Goal: Task Accomplishment & Management: Manage account settings

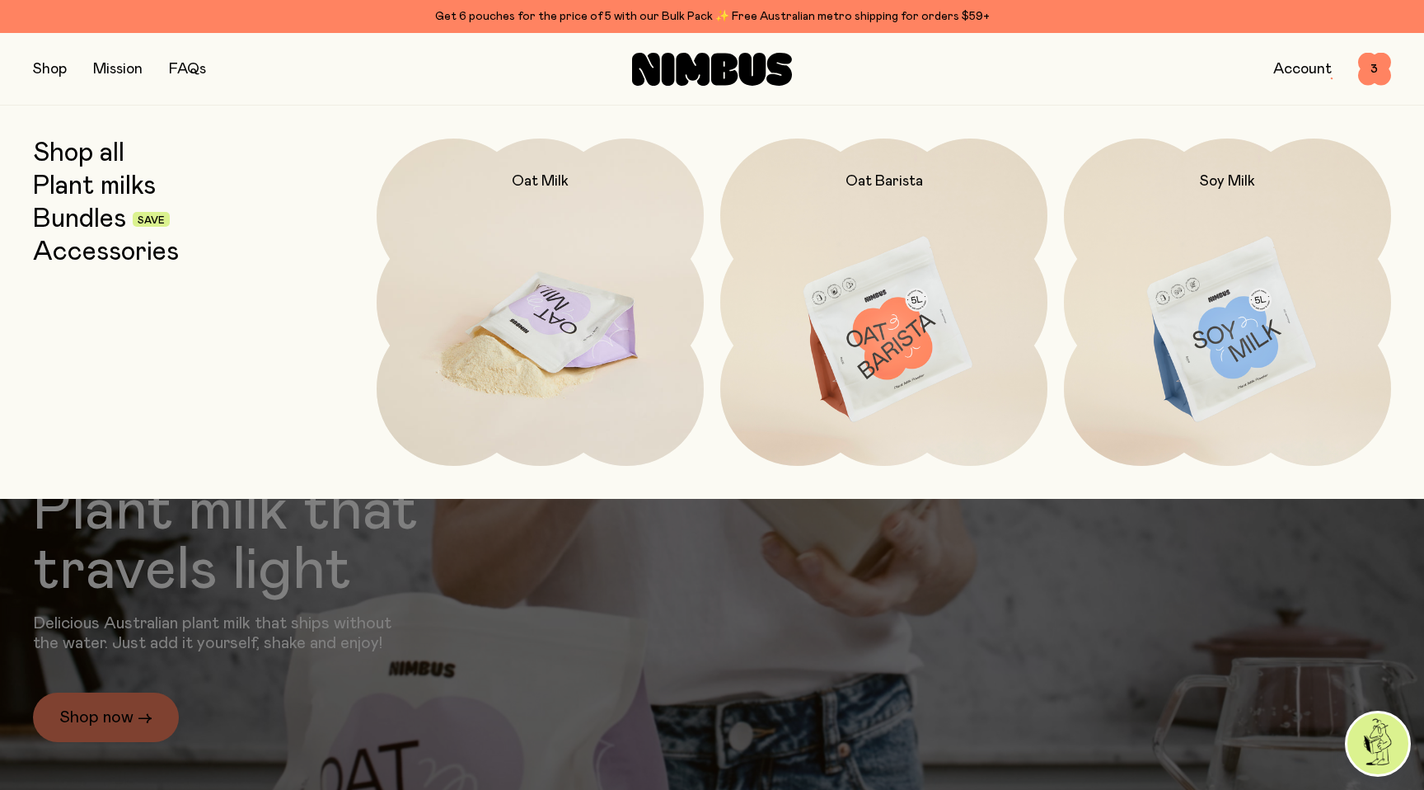
click at [545, 217] on img at bounding box center [540, 330] width 327 height 384
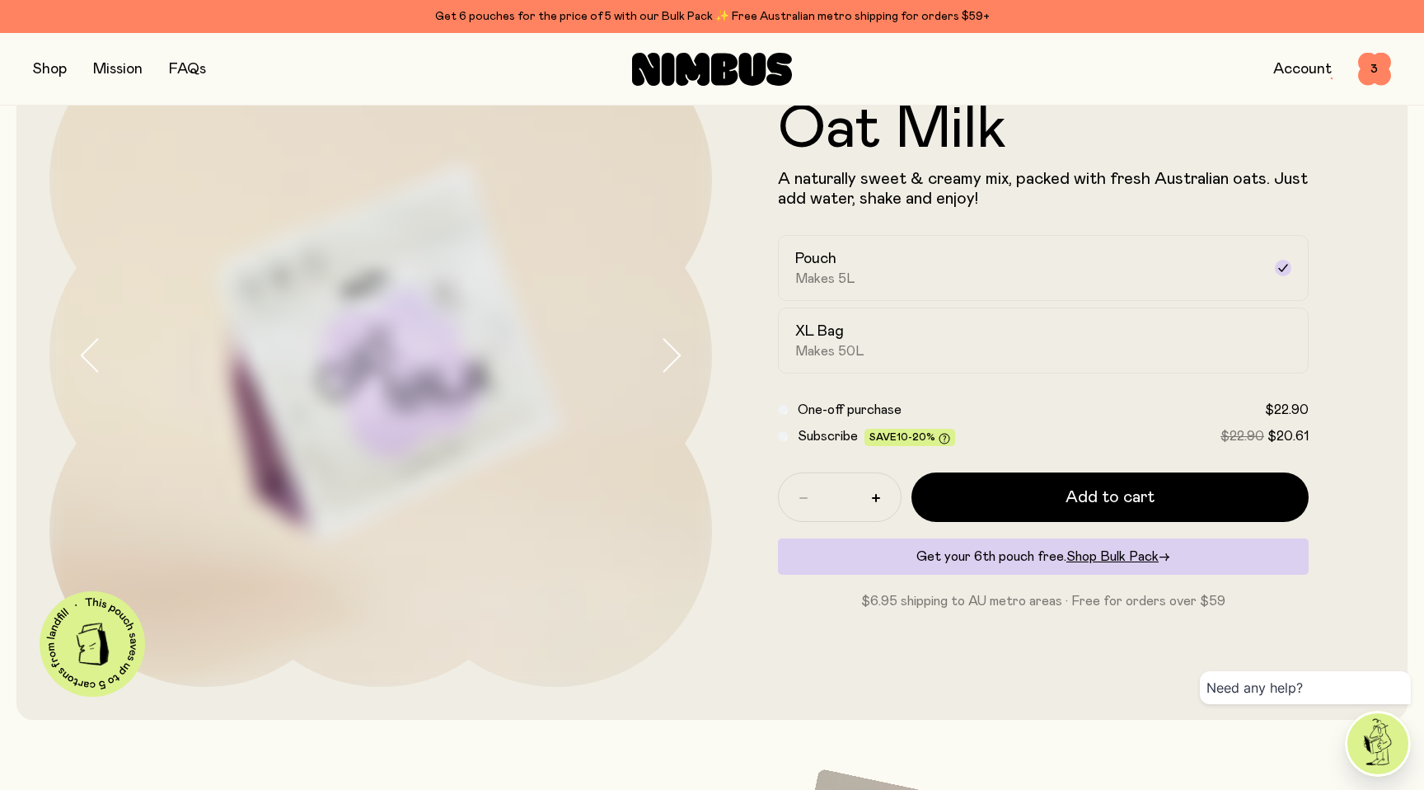
scroll to position [139, 0]
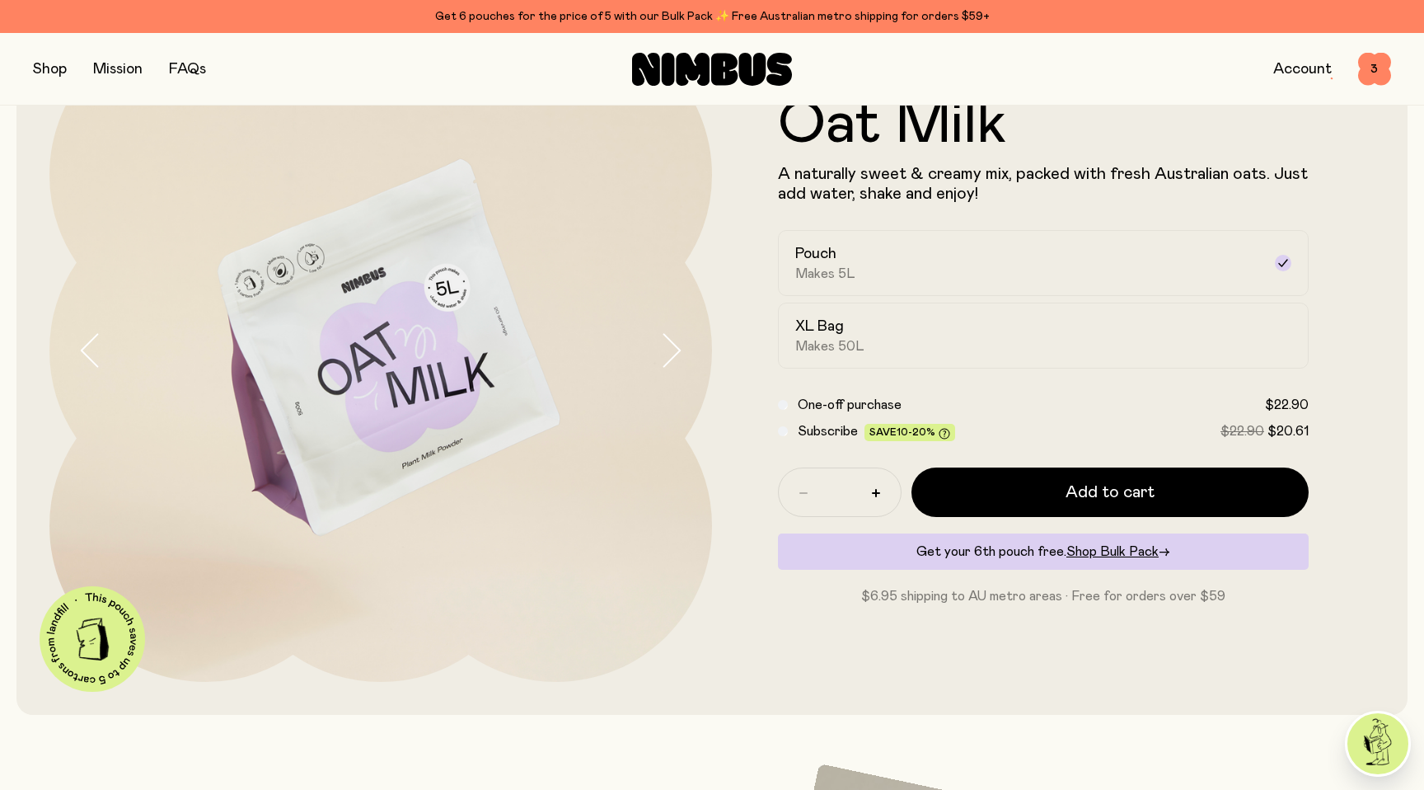
click at [1302, 66] on link "Account" at bounding box center [1303, 69] width 59 height 15
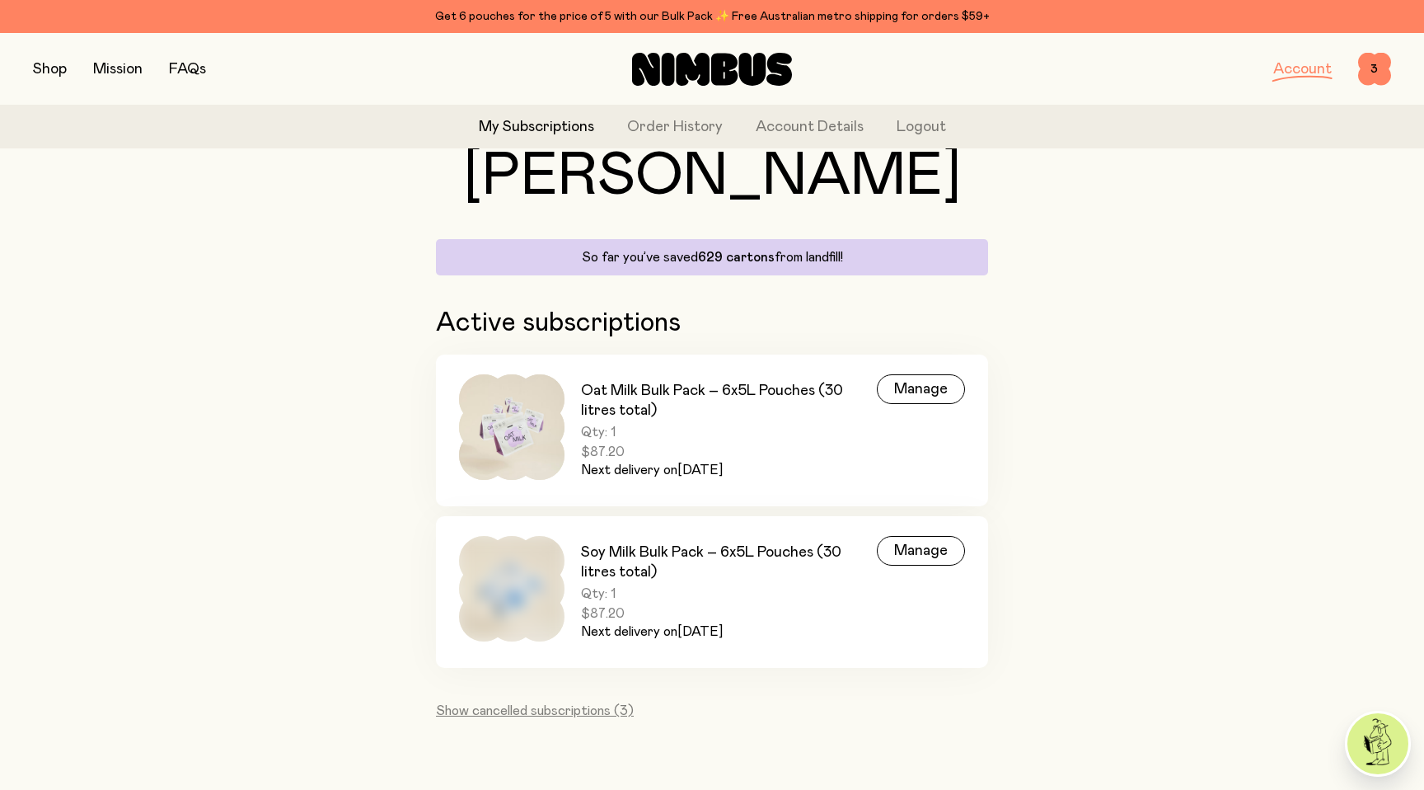
scroll to position [94, 0]
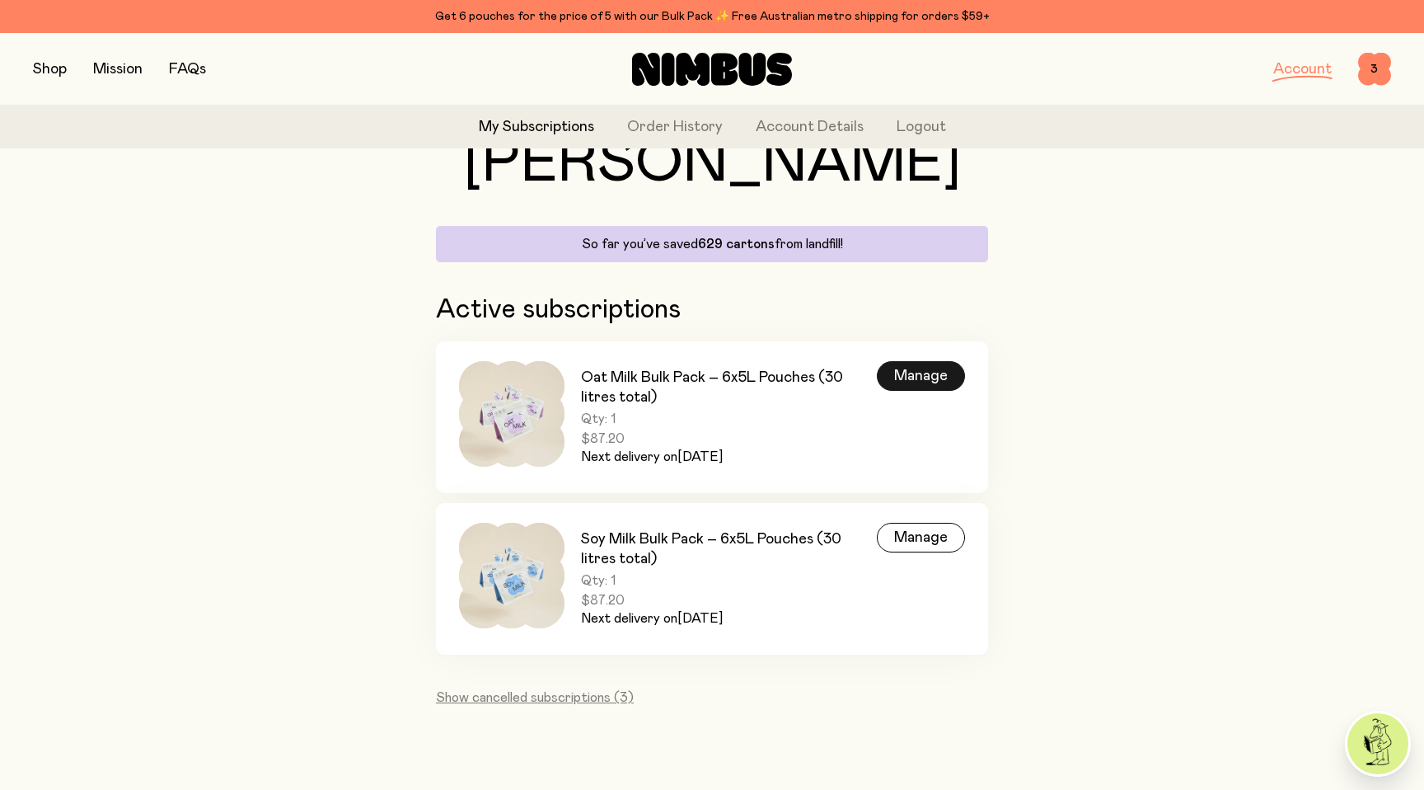
click at [938, 370] on div "Manage" at bounding box center [921, 376] width 88 height 30
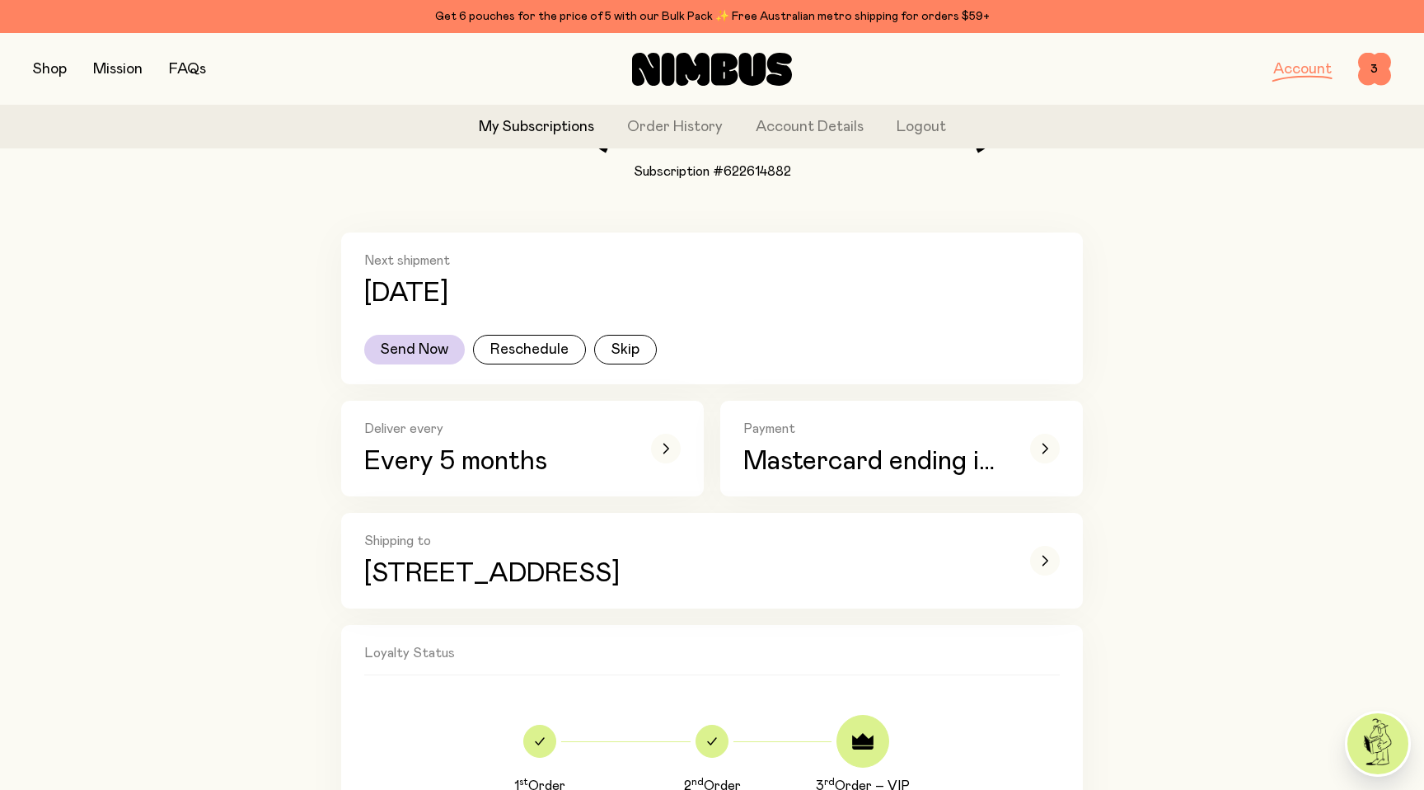
scroll to position [249, 0]
click at [666, 448] on icon "button" at bounding box center [666, 449] width 7 height 10
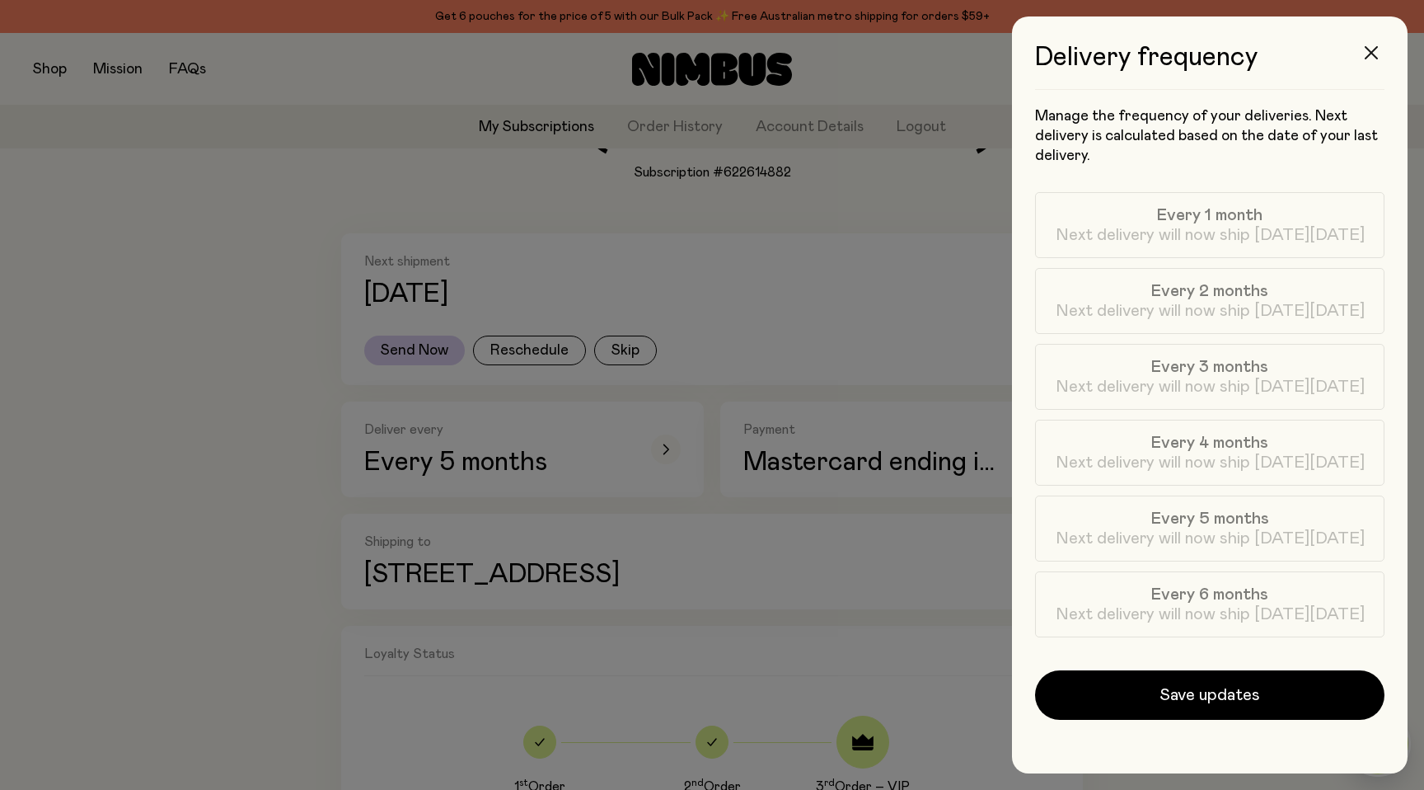
click at [1371, 54] on icon "button" at bounding box center [1371, 52] width 13 height 13
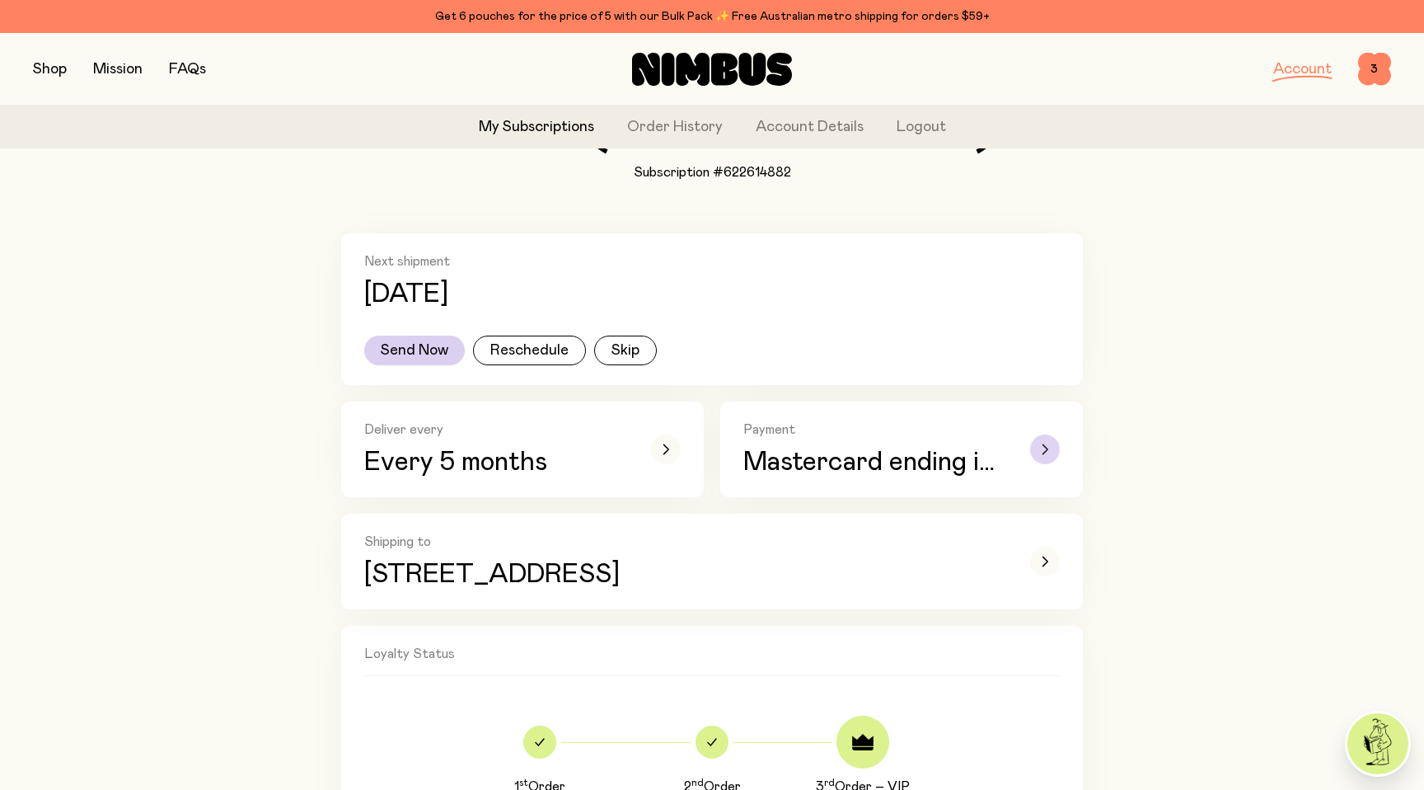
click at [1039, 451] on div "button" at bounding box center [1045, 449] width 30 height 30
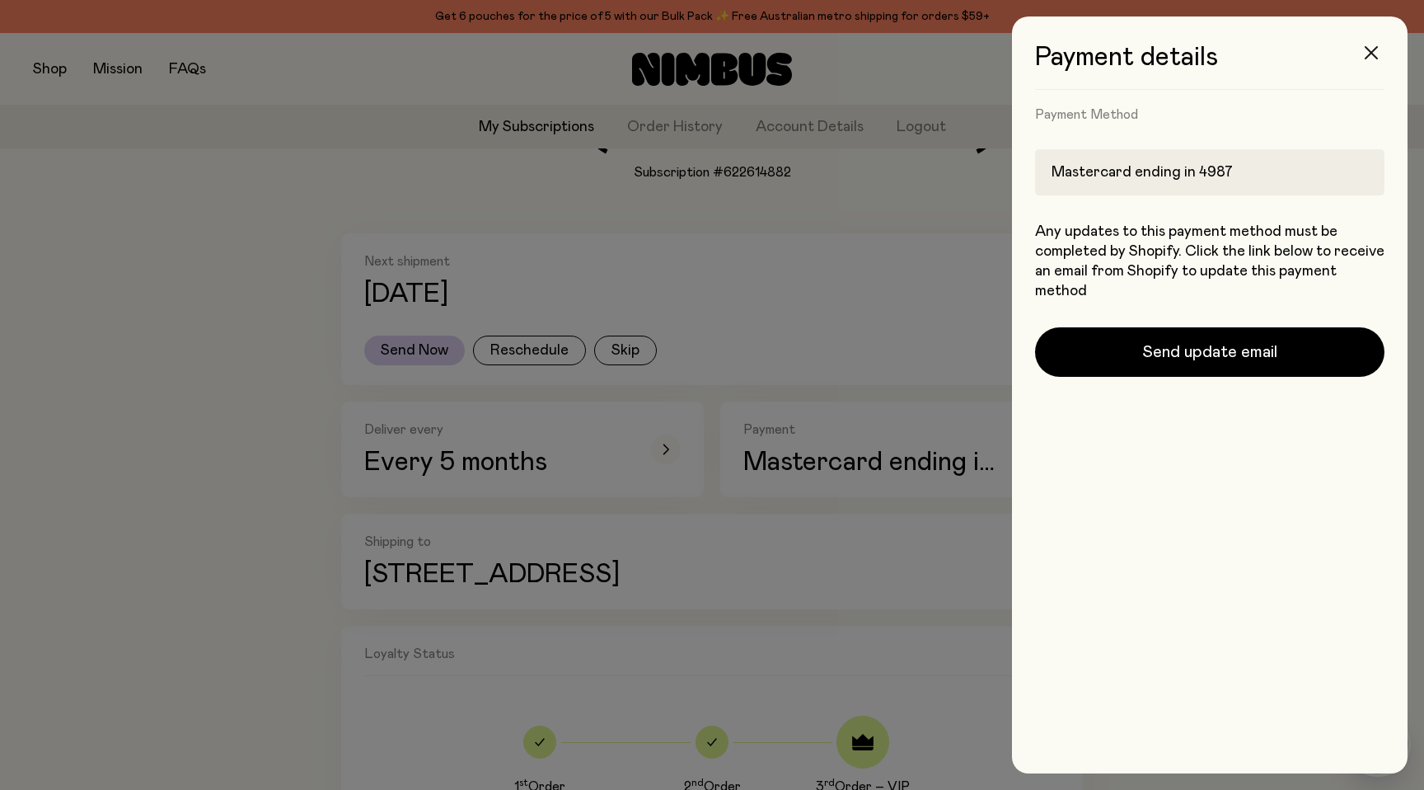
click at [1375, 49] on icon "button" at bounding box center [1371, 52] width 13 height 13
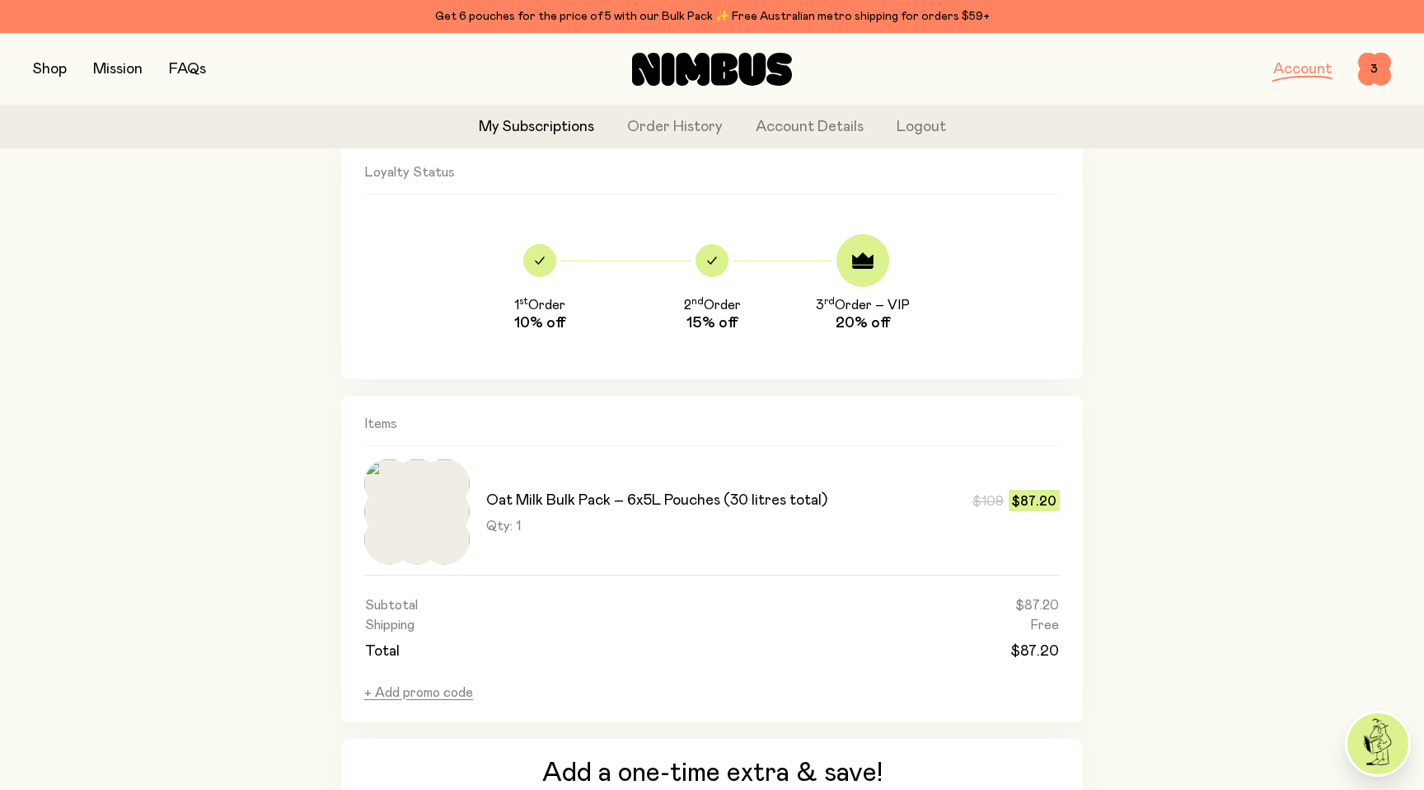
scroll to position [766, 0]
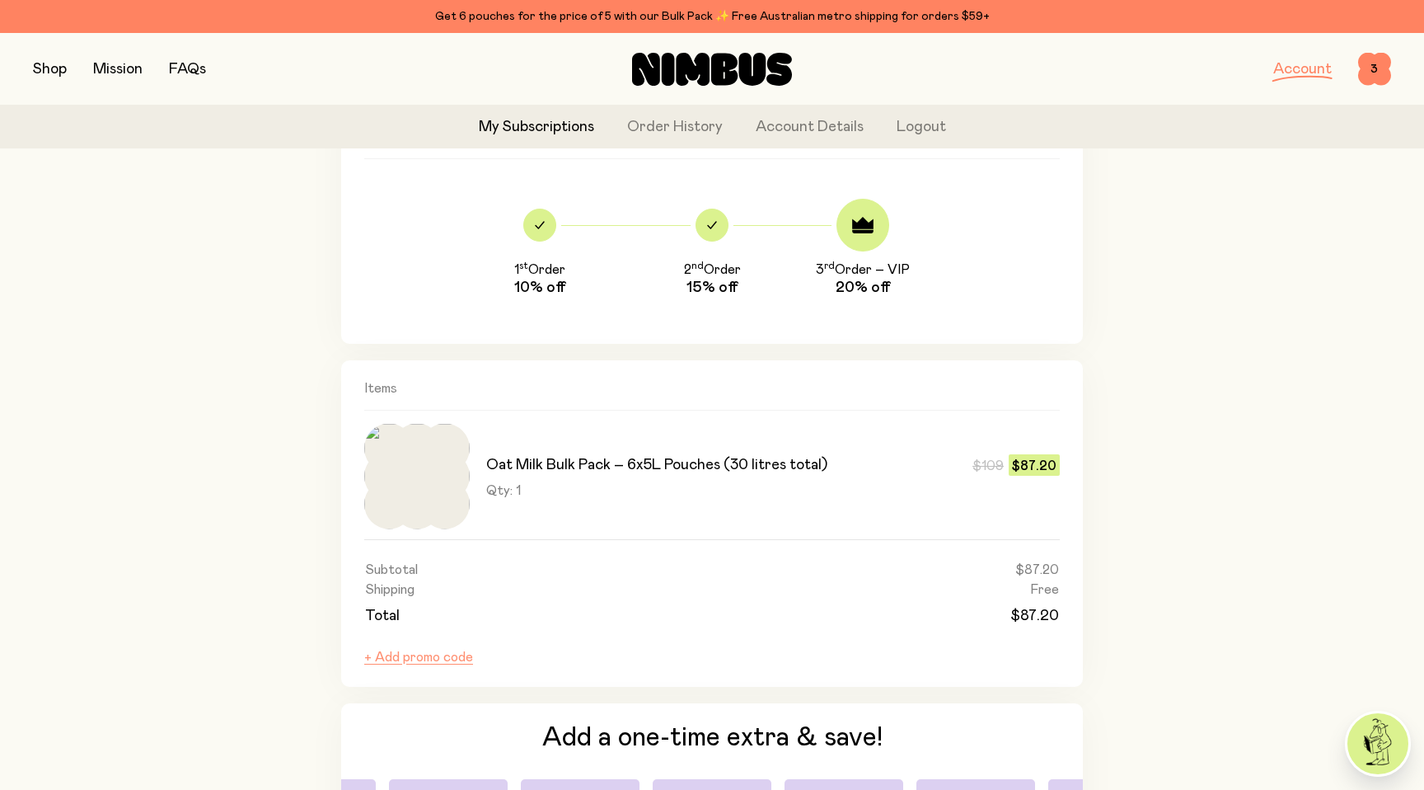
click at [450, 659] on button "+ Add promo code" at bounding box center [418, 657] width 109 height 16
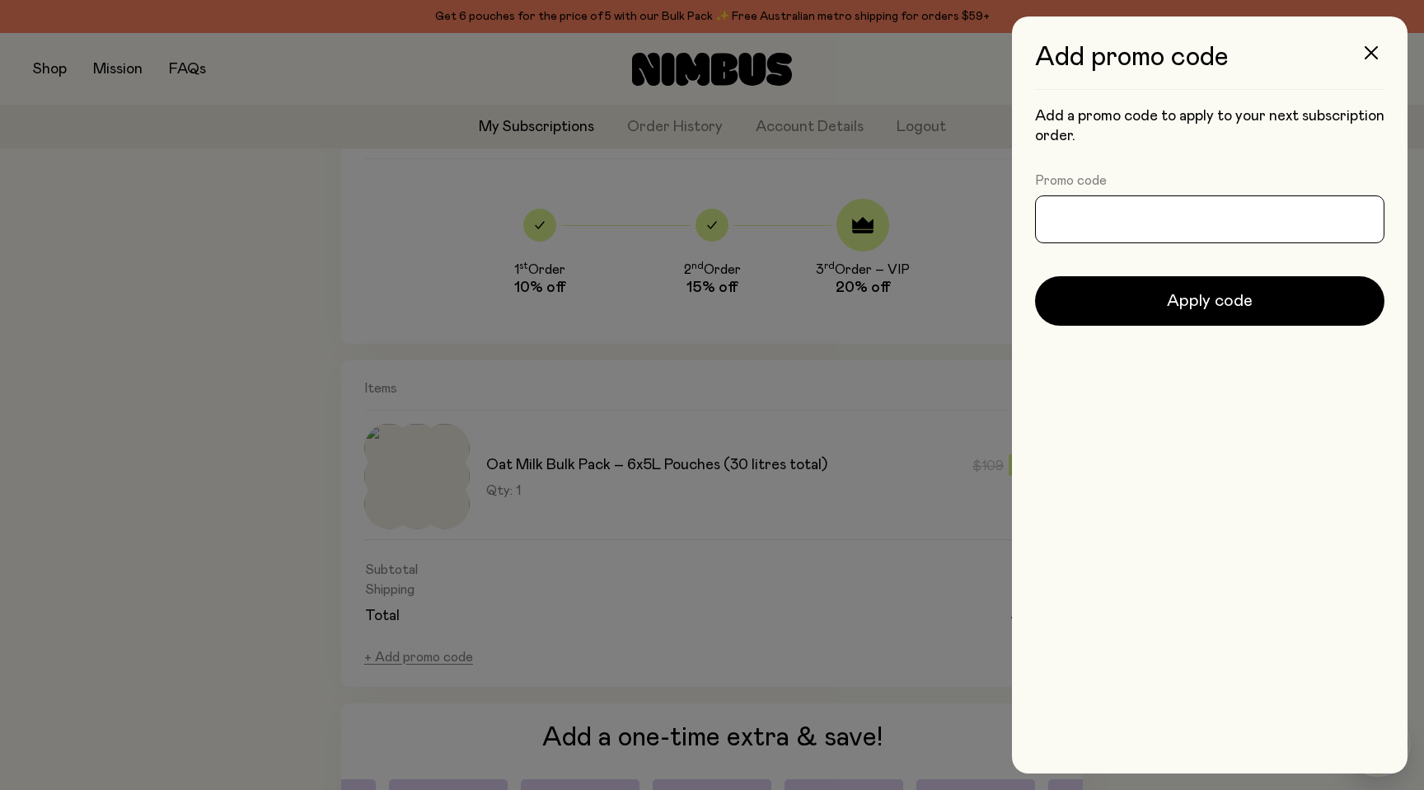
click at [1280, 217] on input "Promo code" at bounding box center [1209, 219] width 349 height 48
click at [1366, 54] on icon "button" at bounding box center [1371, 52] width 13 height 13
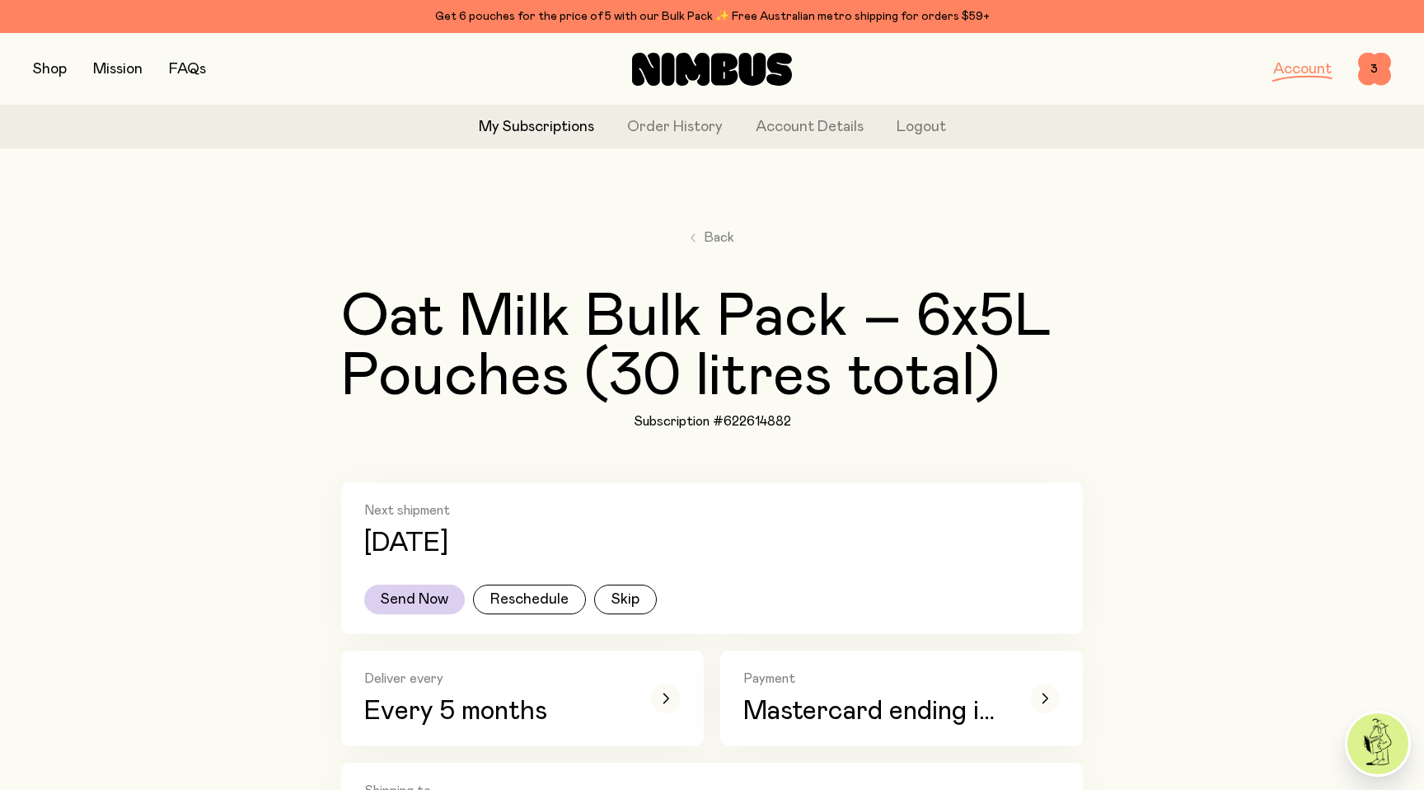
click at [550, 126] on link "My Subscriptions" at bounding box center [536, 127] width 115 height 22
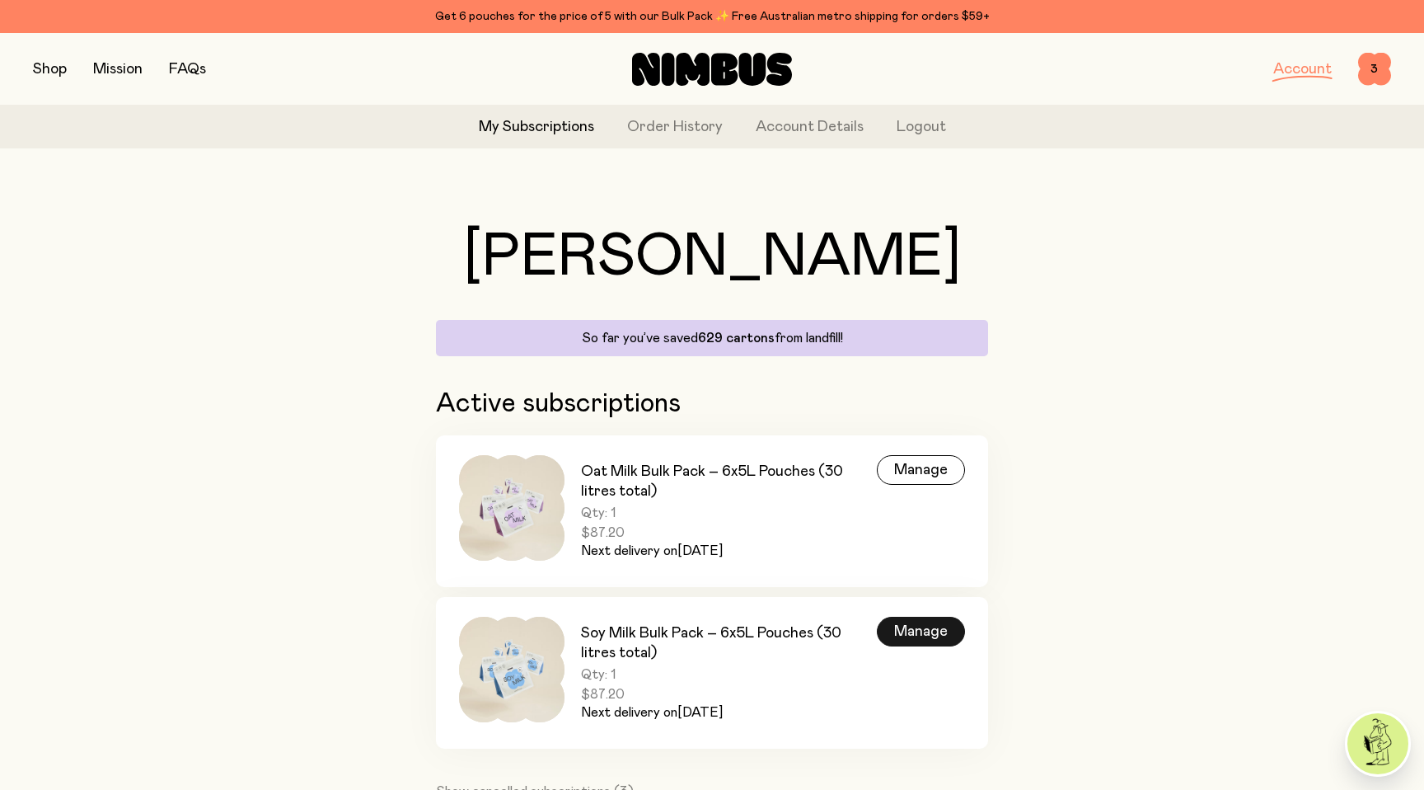
click at [912, 634] on div "Manage" at bounding box center [921, 632] width 88 height 30
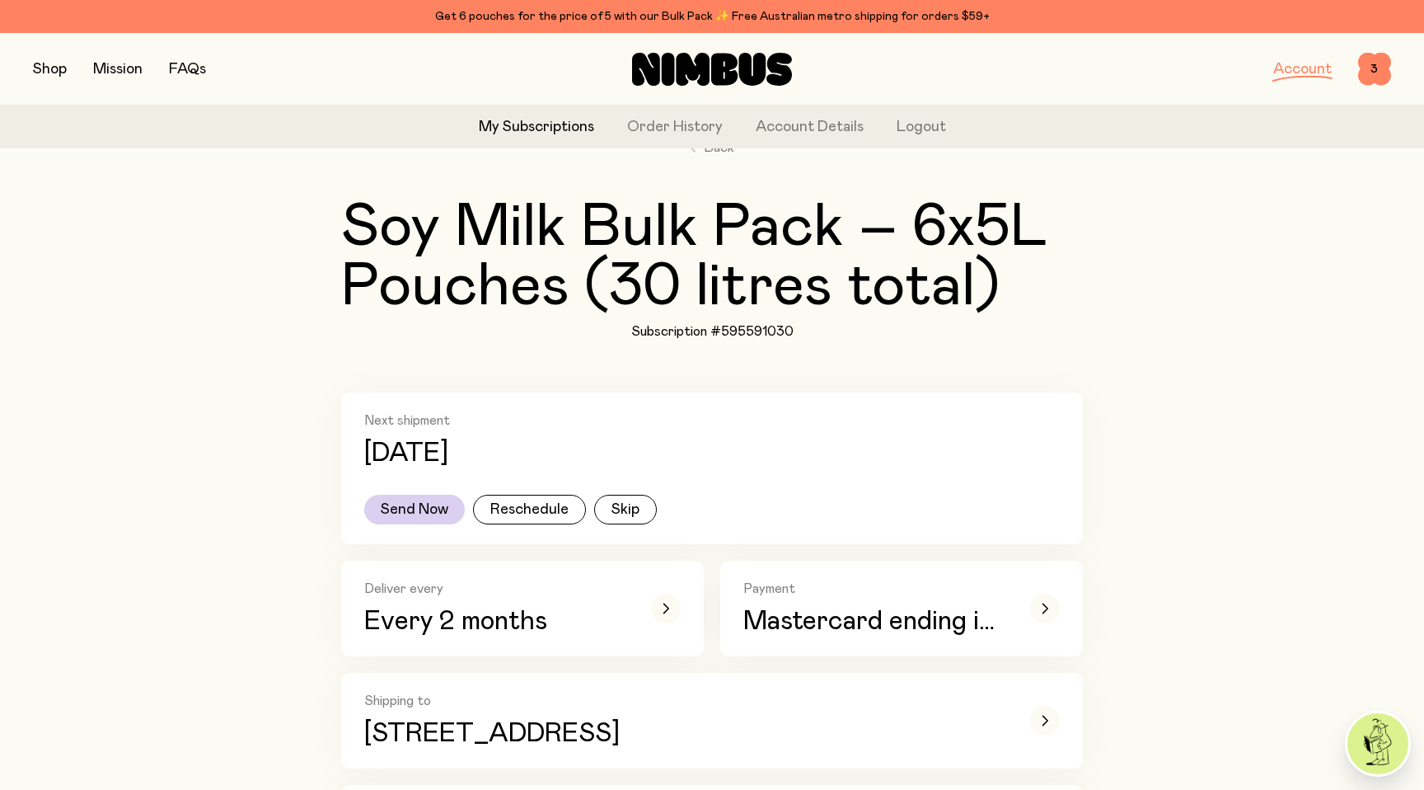
scroll to position [134, 0]
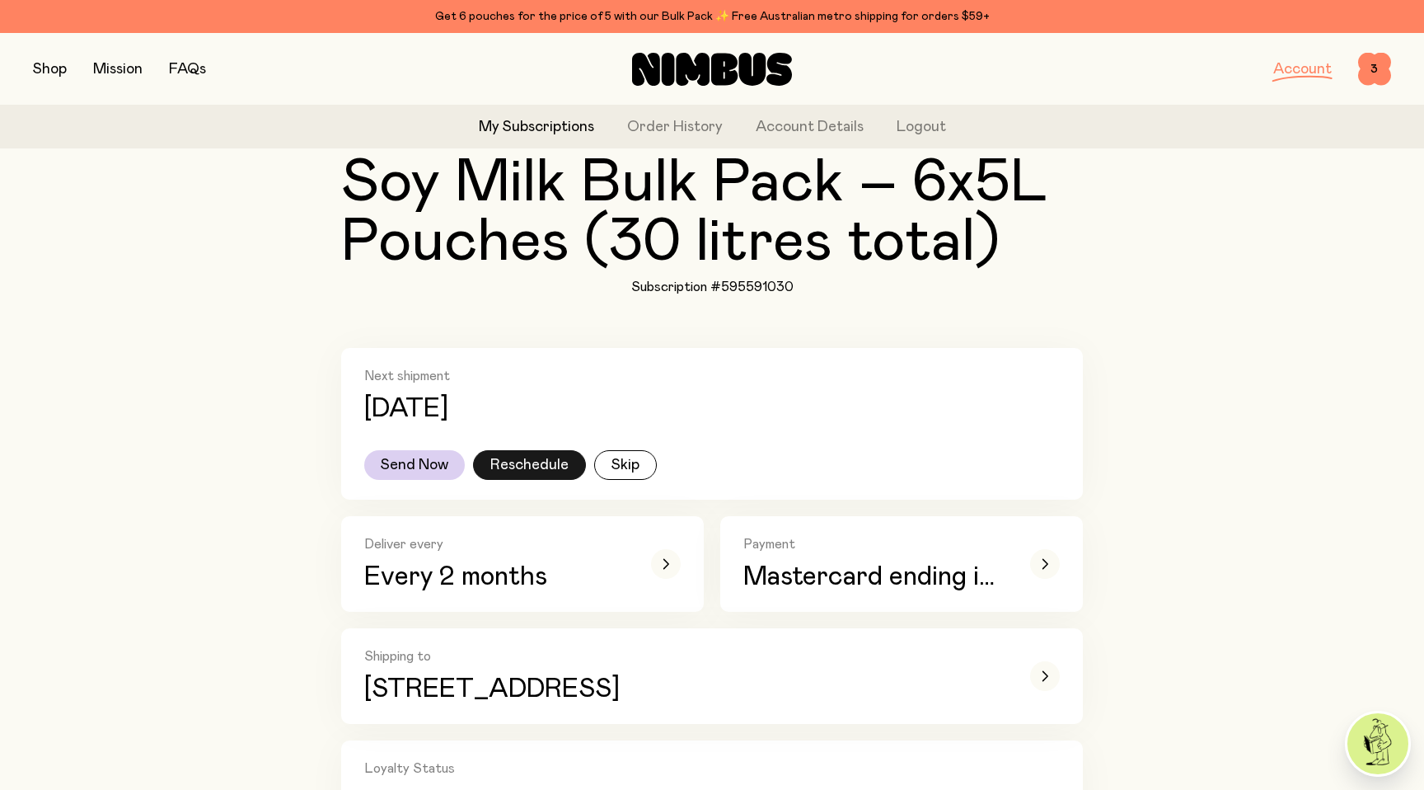
click at [528, 462] on button "Reschedule" at bounding box center [529, 465] width 113 height 30
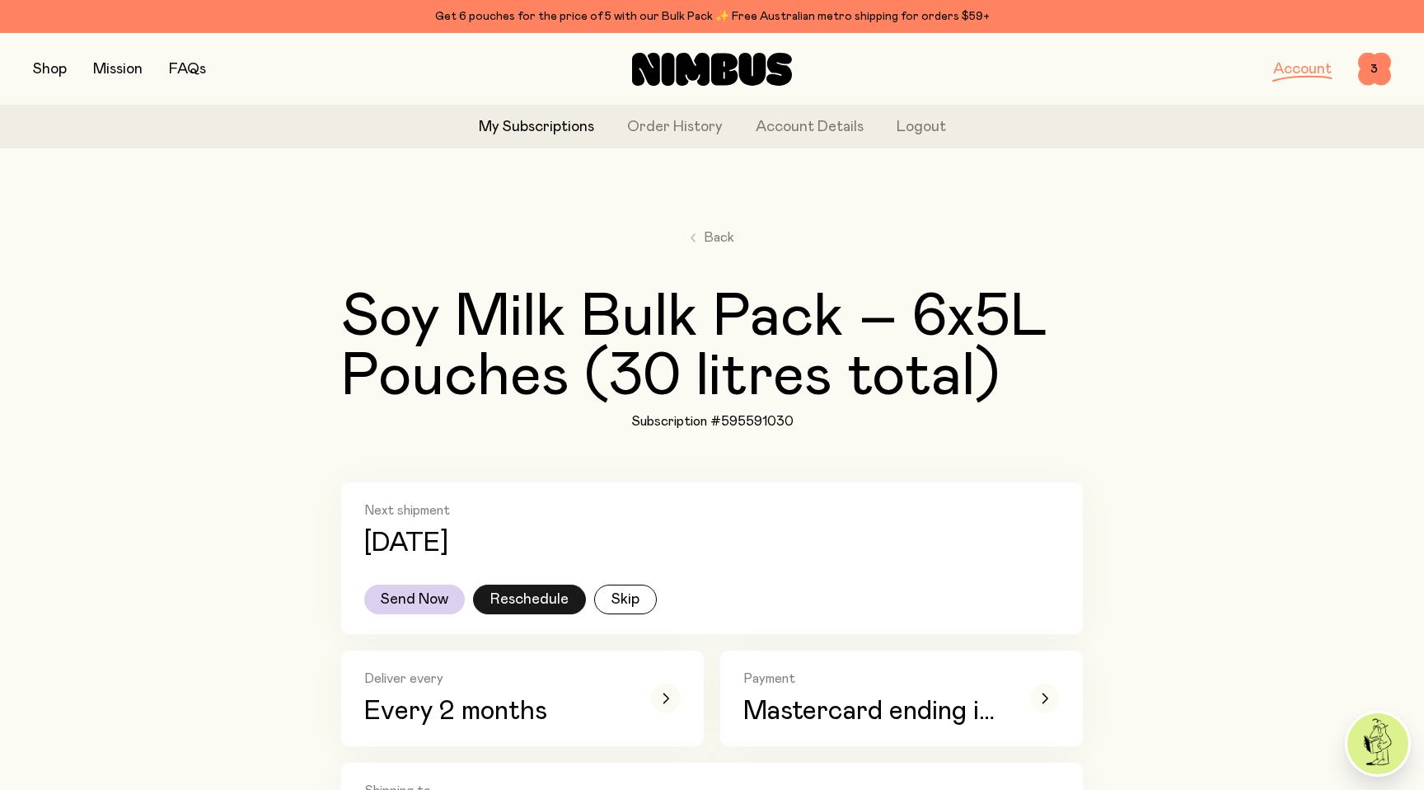
select select "*"
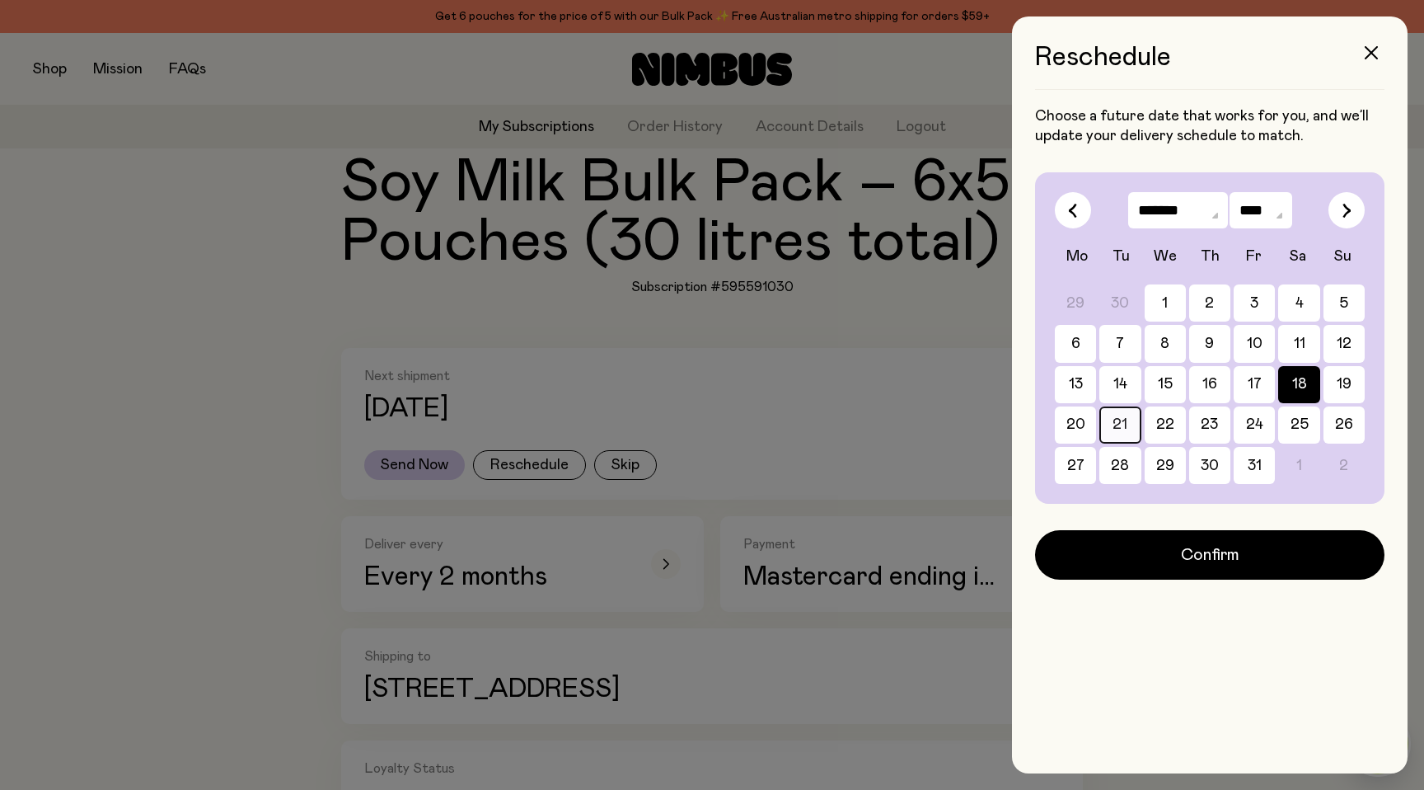
click at [1116, 425] on button "21" at bounding box center [1120, 424] width 41 height 37
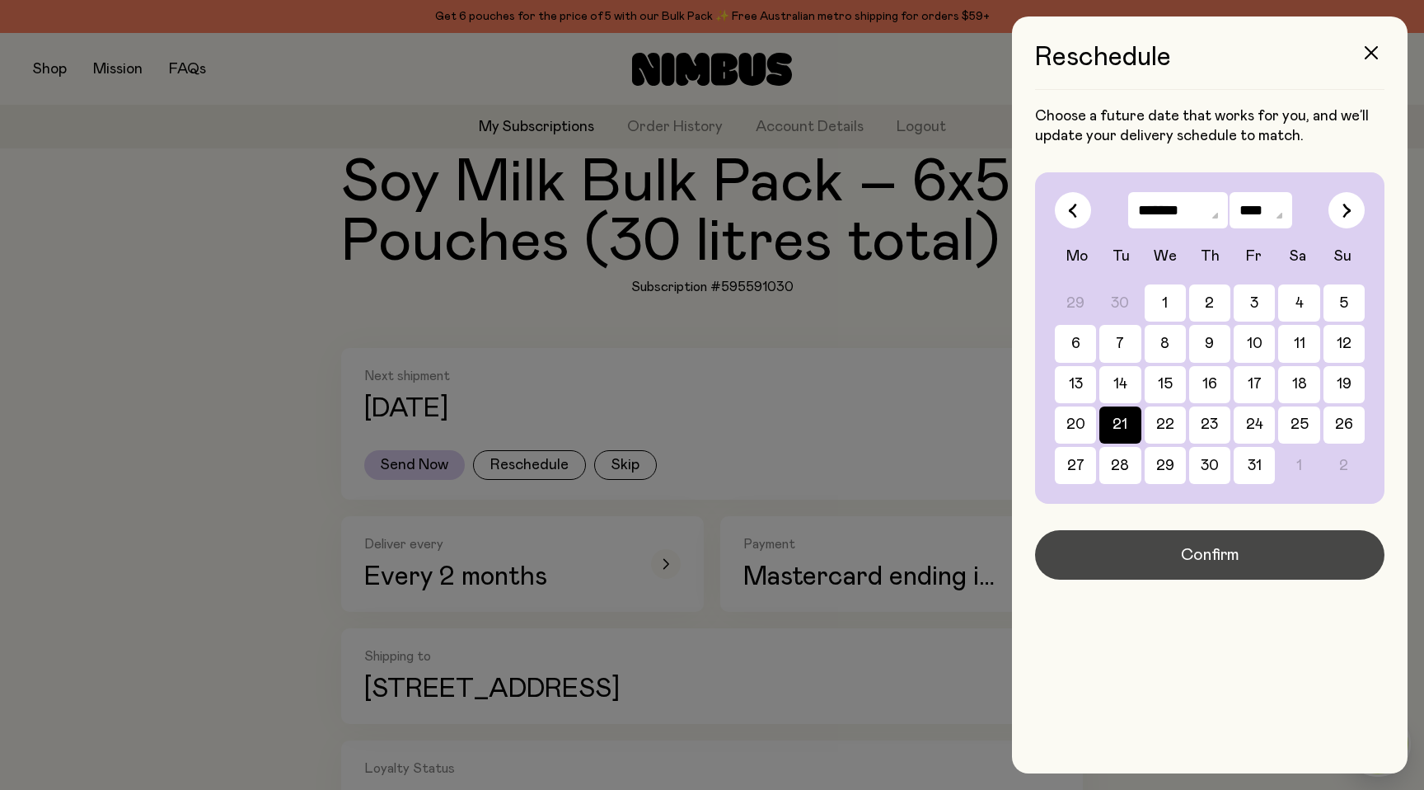
click at [1175, 556] on button "Confirm" at bounding box center [1209, 554] width 349 height 49
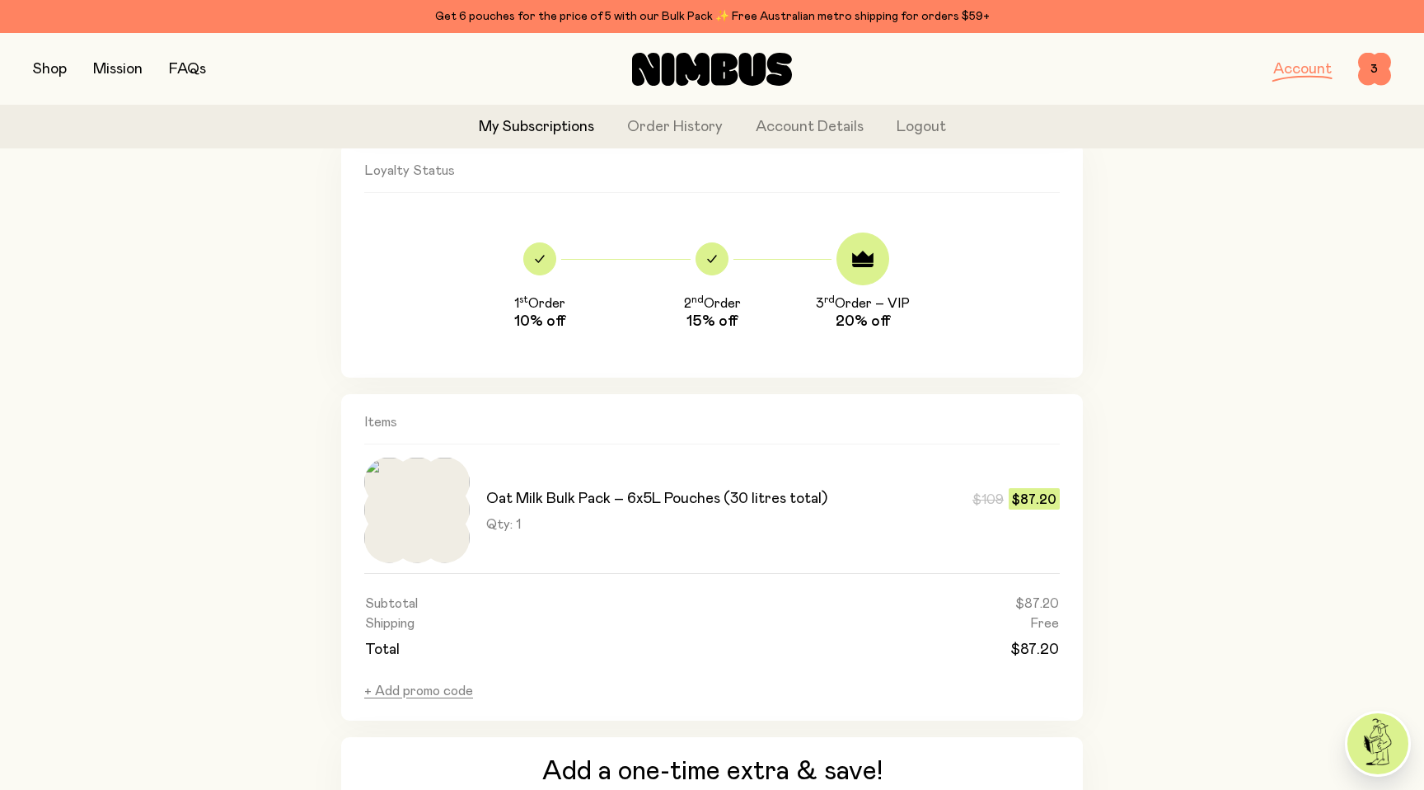
scroll to position [593, 0]
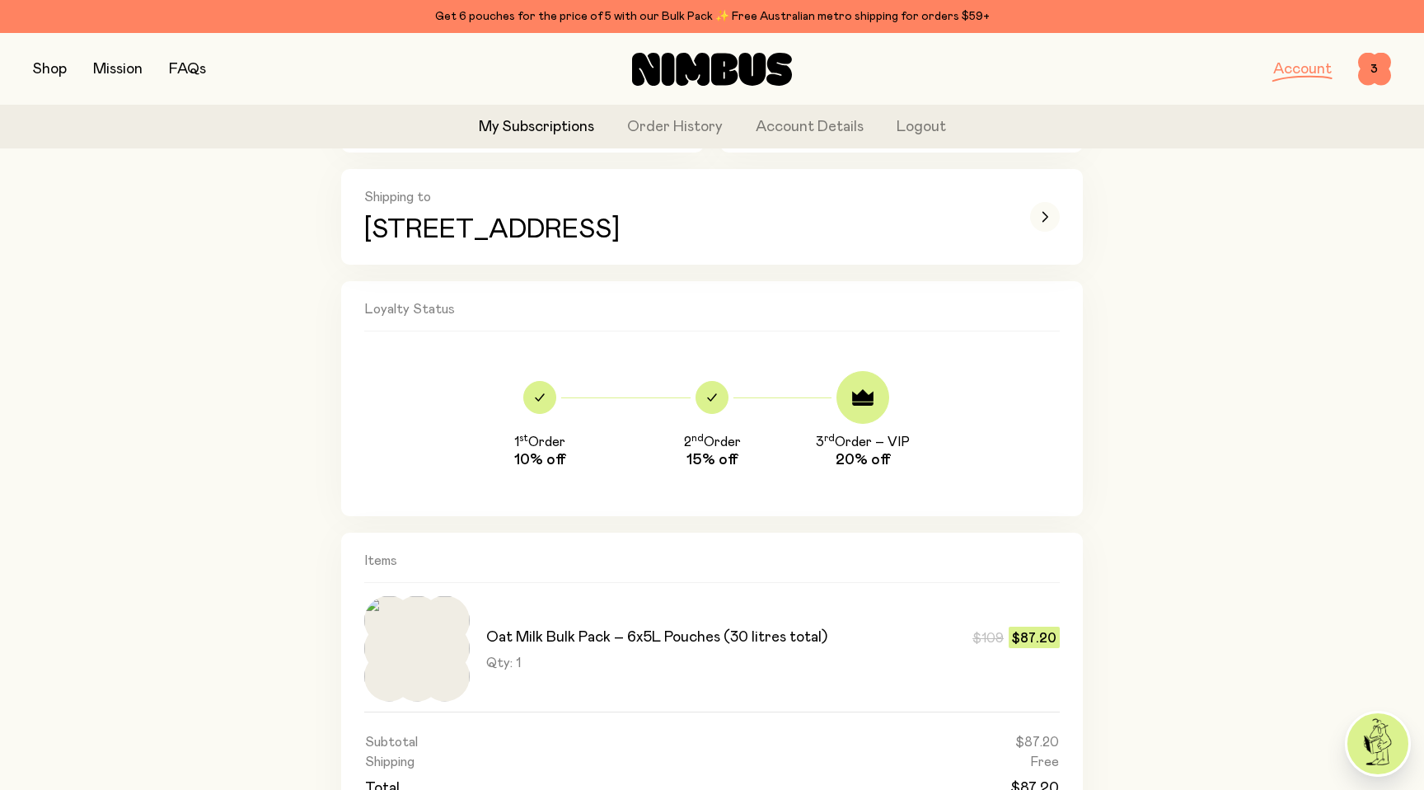
click at [683, 68] on icon at bounding box center [693, 69] width 34 height 33
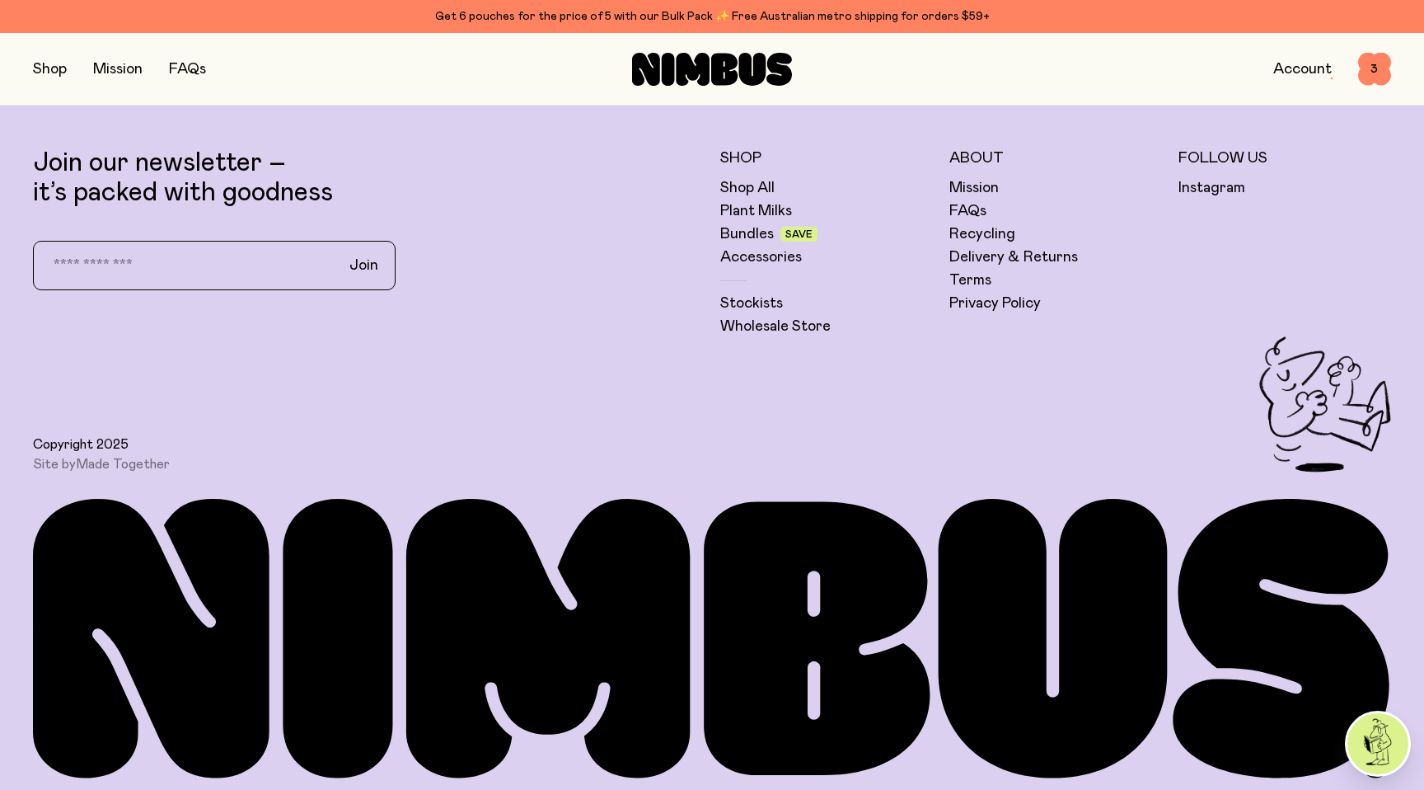
scroll to position [5285, 0]
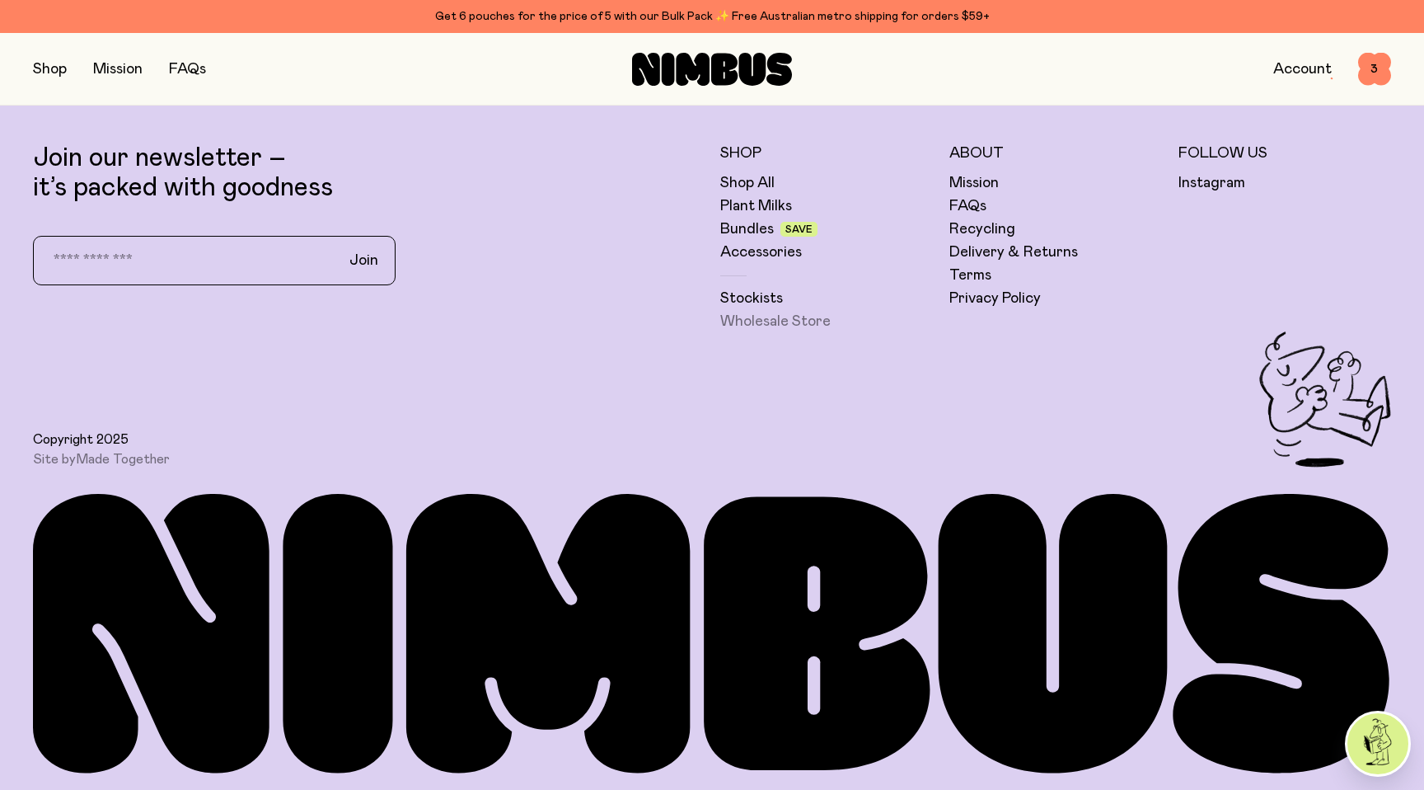
click at [759, 322] on link "Wholesale Store" at bounding box center [775, 322] width 110 height 20
